Goal: Check status: Check status

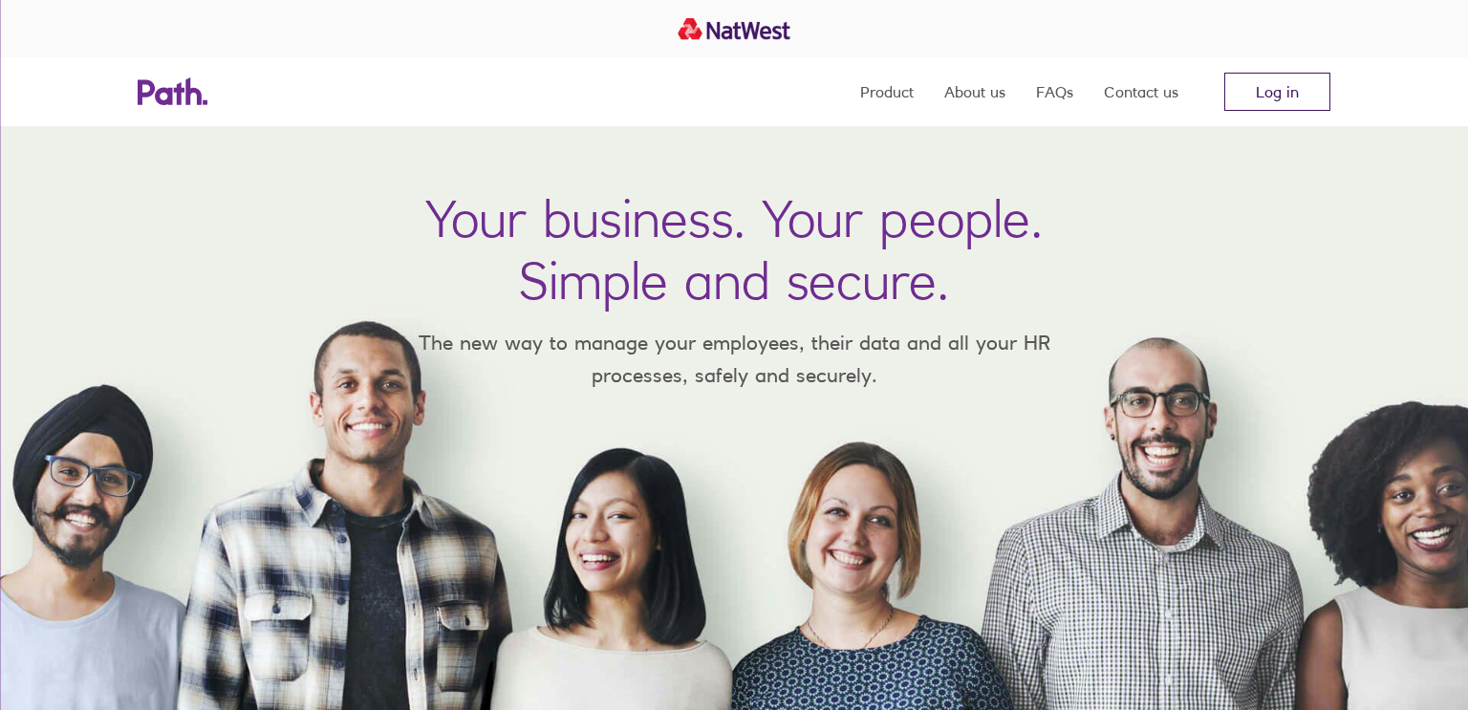
click at [1260, 85] on link "Log in" at bounding box center [1278, 92] width 106 height 38
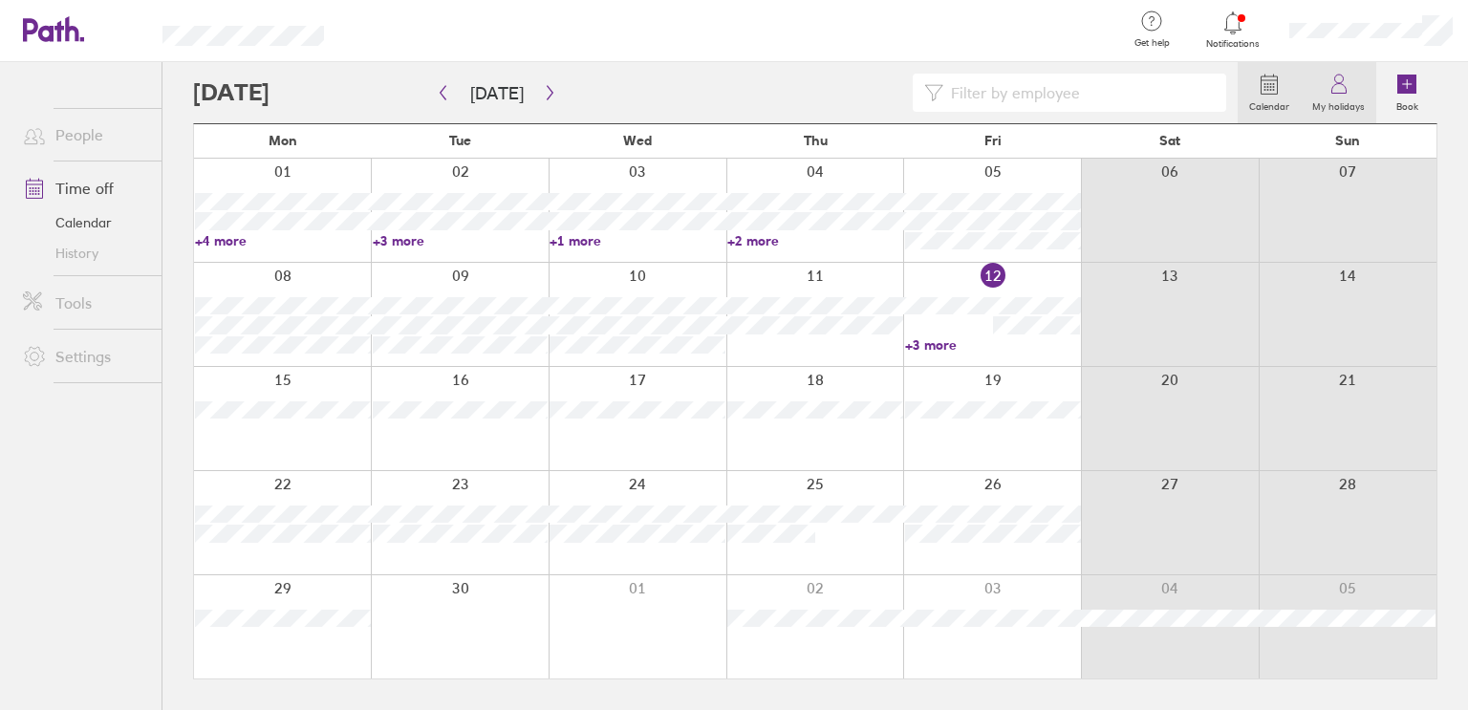
click at [1339, 90] on icon at bounding box center [1339, 84] width 23 height 23
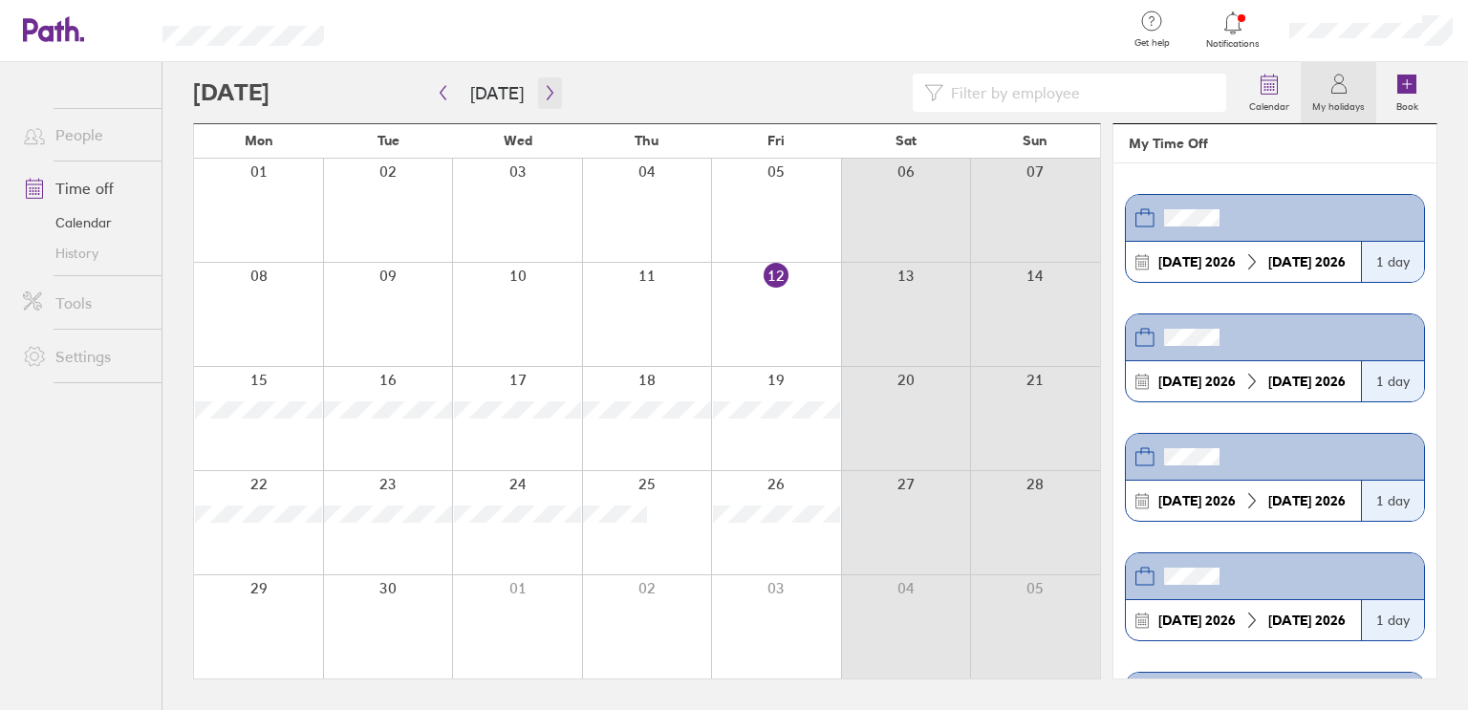
click at [543, 85] on icon "button" at bounding box center [550, 92] width 14 height 15
click at [543, 96] on icon "button" at bounding box center [550, 92] width 14 height 15
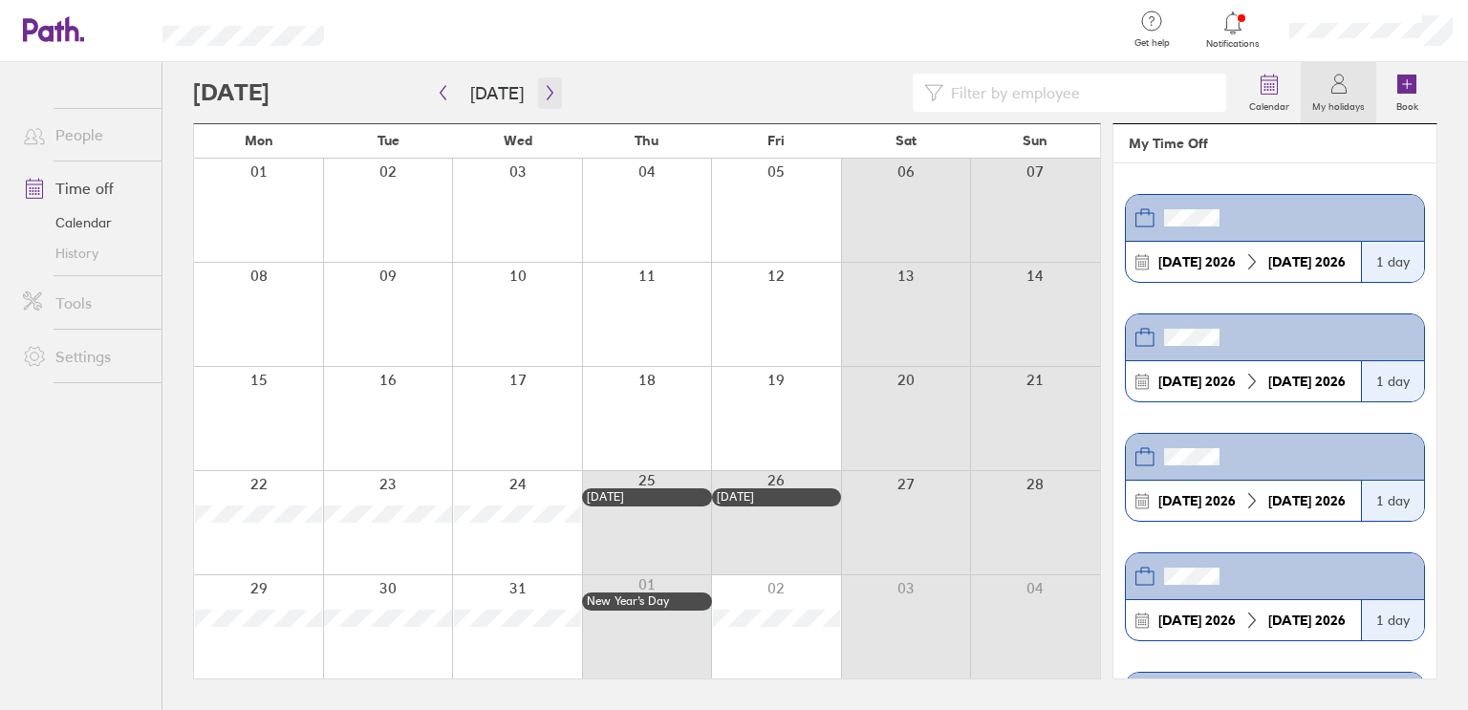
click at [543, 96] on icon "button" at bounding box center [550, 92] width 14 height 15
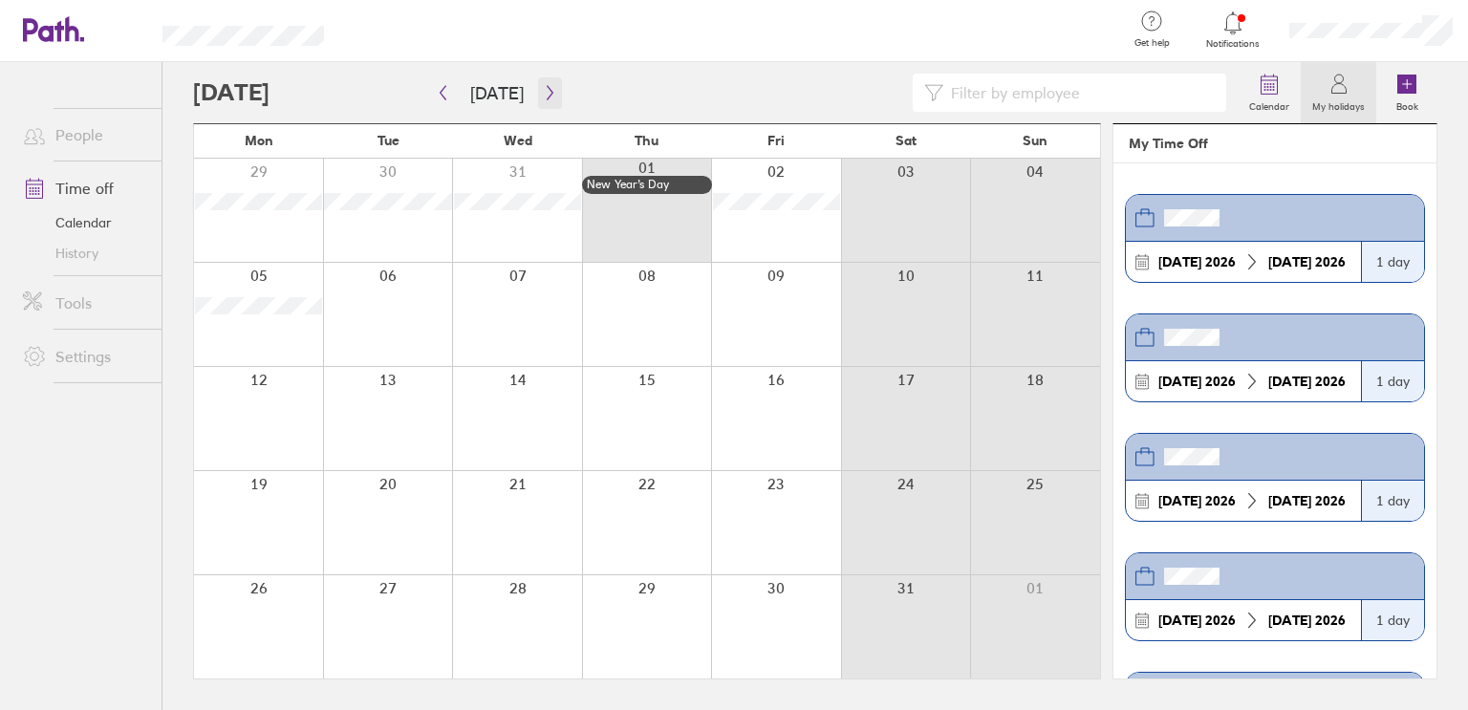
click at [543, 96] on icon "button" at bounding box center [550, 92] width 14 height 15
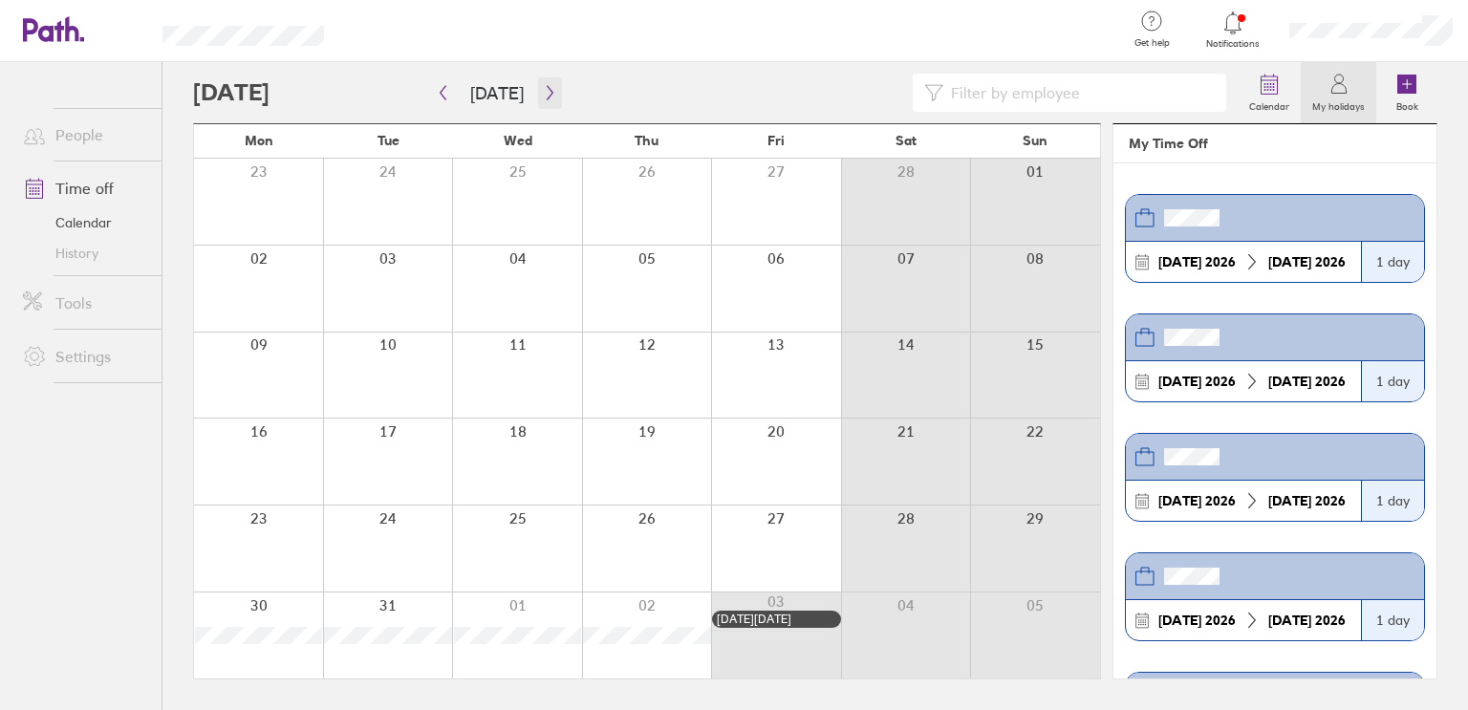
click at [543, 96] on icon "button" at bounding box center [550, 92] width 14 height 15
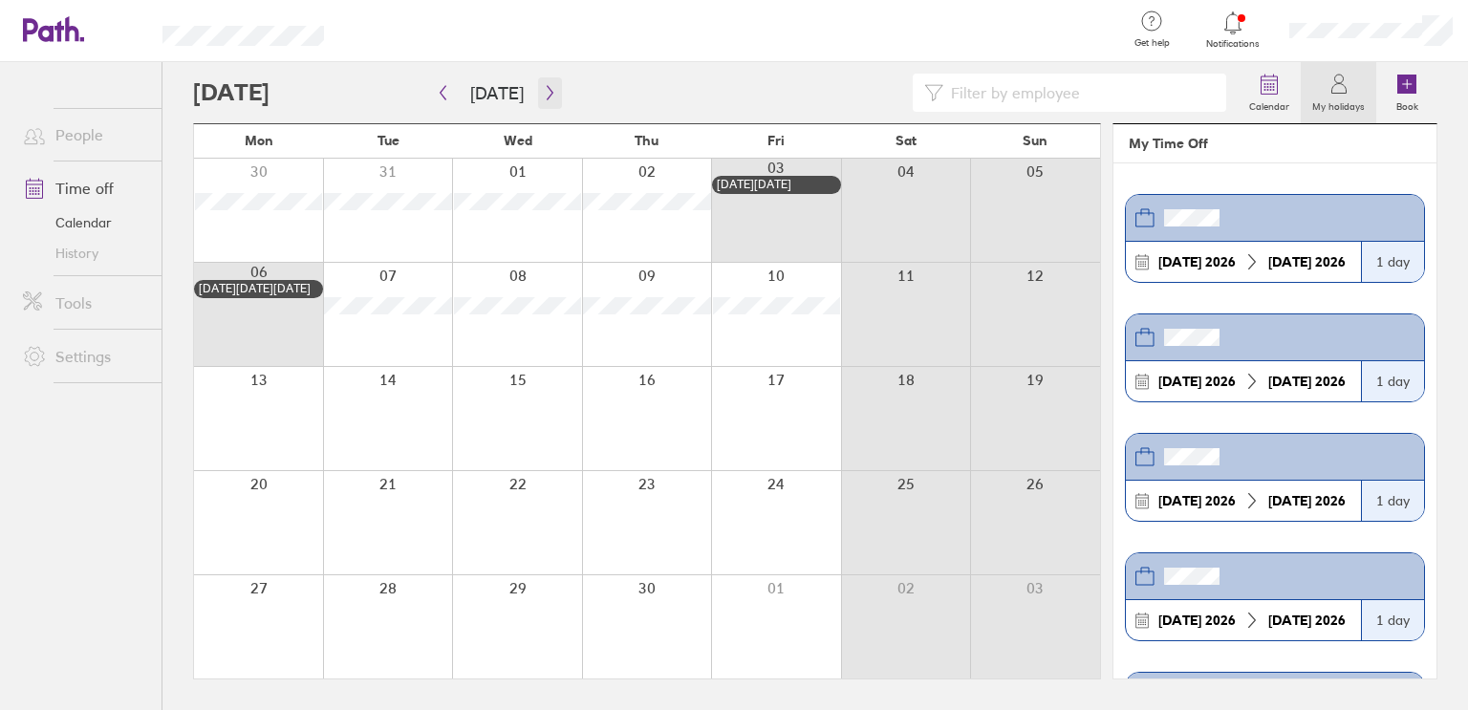
click at [543, 96] on icon "button" at bounding box center [550, 92] width 14 height 15
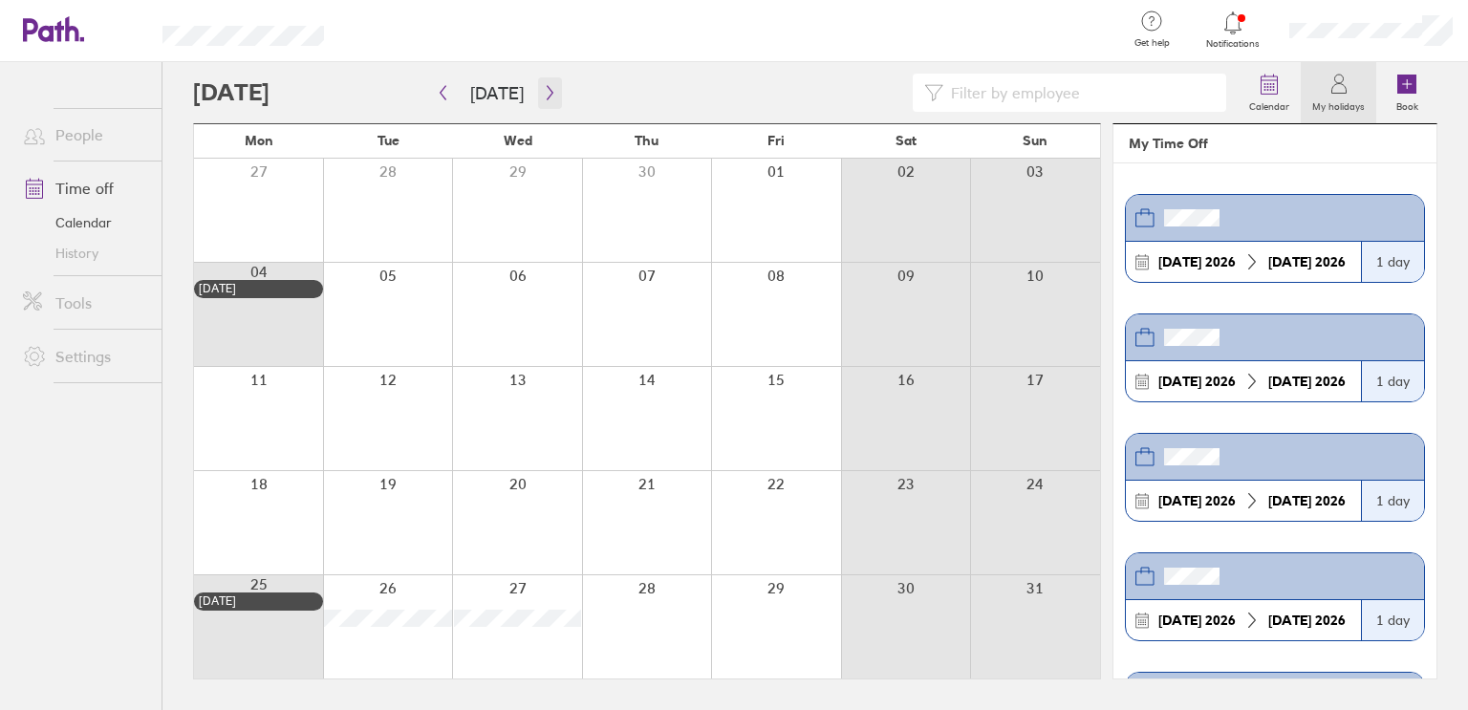
click at [543, 96] on icon "button" at bounding box center [550, 92] width 14 height 15
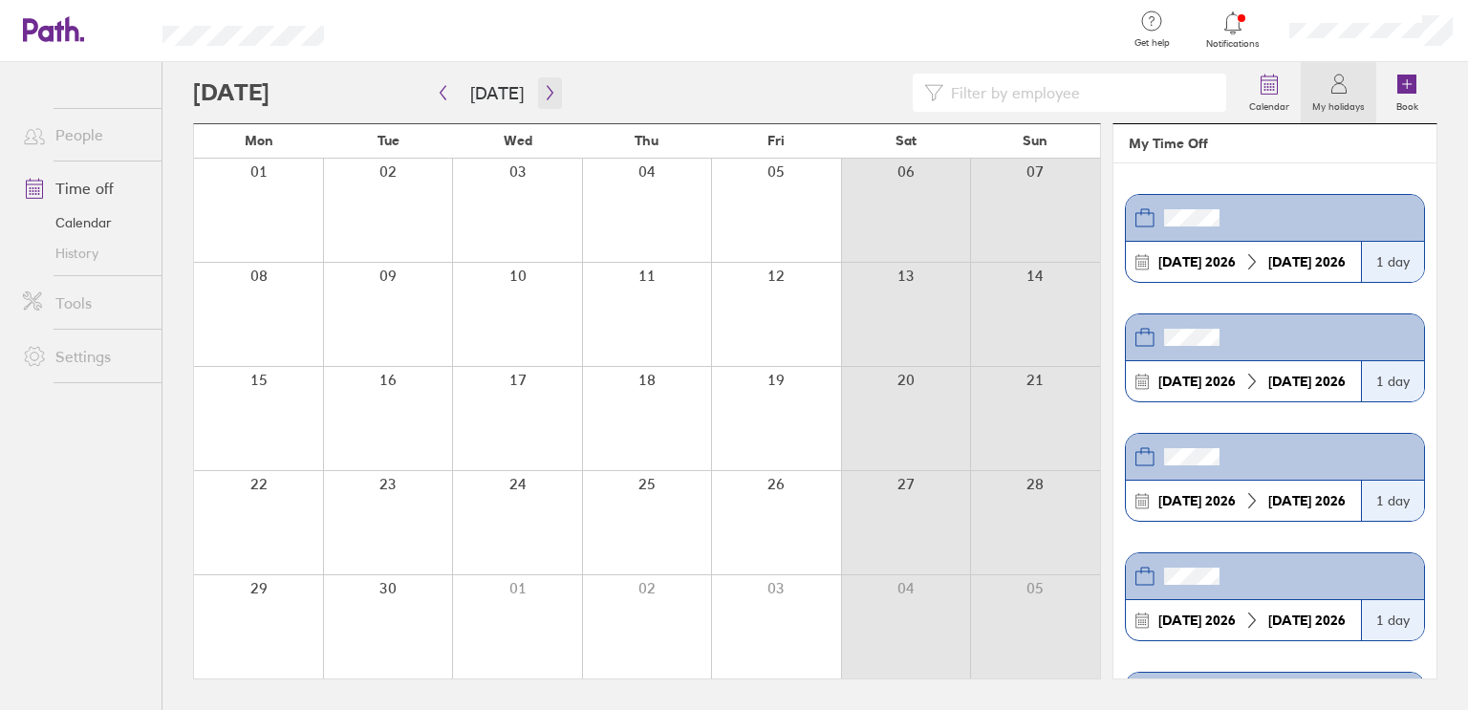
click at [543, 96] on icon "button" at bounding box center [550, 92] width 14 height 15
